Goal: Task Accomplishment & Management: Use online tool/utility

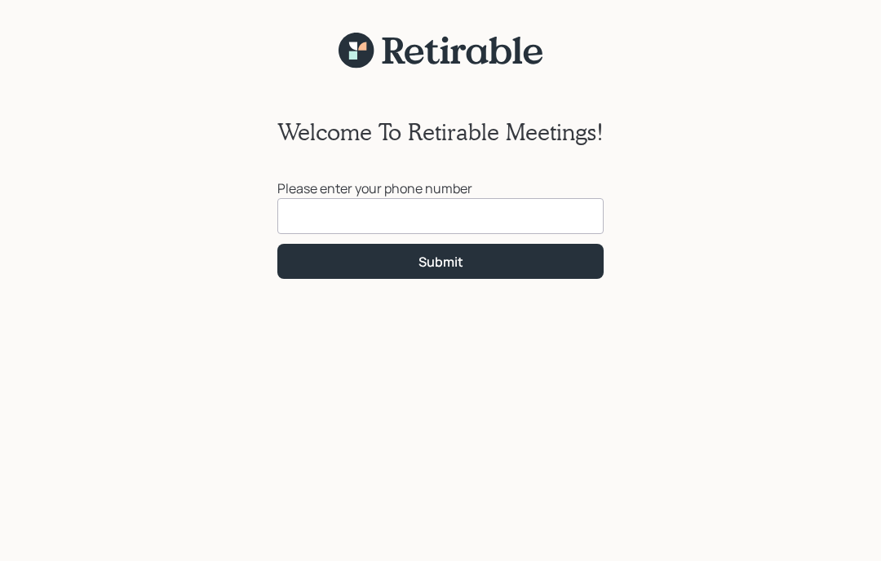
click at [412, 209] on input at bounding box center [440, 216] width 326 height 36
type input "[PHONE_NUMBER]"
click at [457, 264] on div "Submit" at bounding box center [440, 262] width 45 height 18
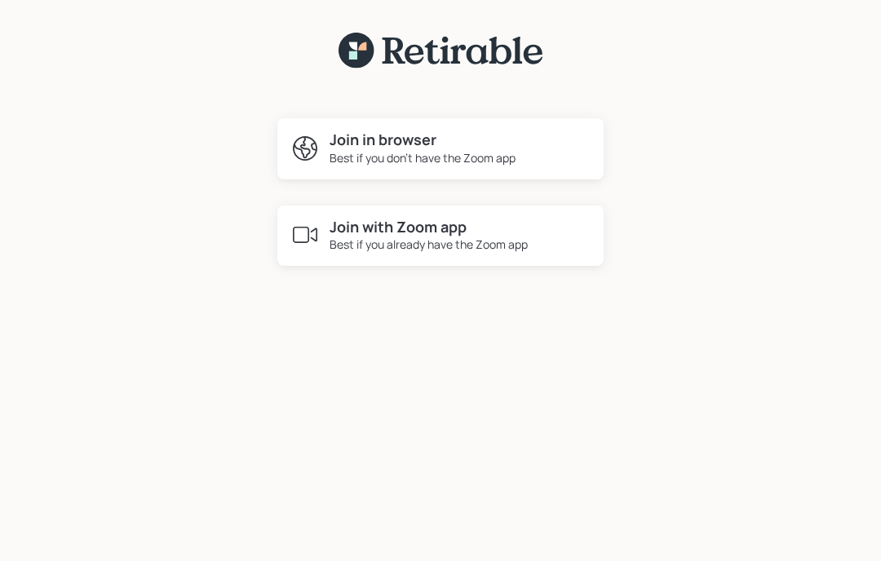
click at [447, 154] on div "Best if you don't have the Zoom app" at bounding box center [423, 157] width 186 height 17
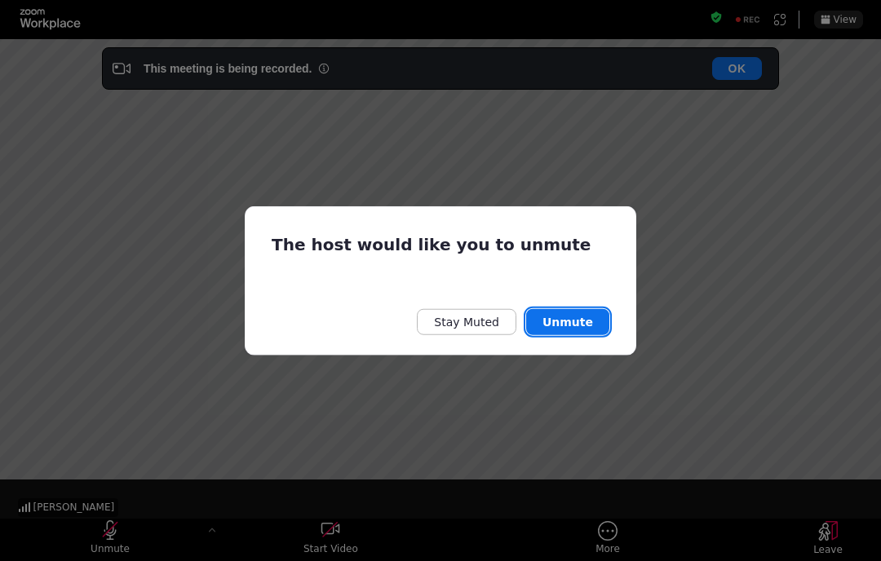
click at [577, 325] on button "Unmute" at bounding box center [567, 321] width 83 height 26
